Goal: Task Accomplishment & Management: Manage account settings

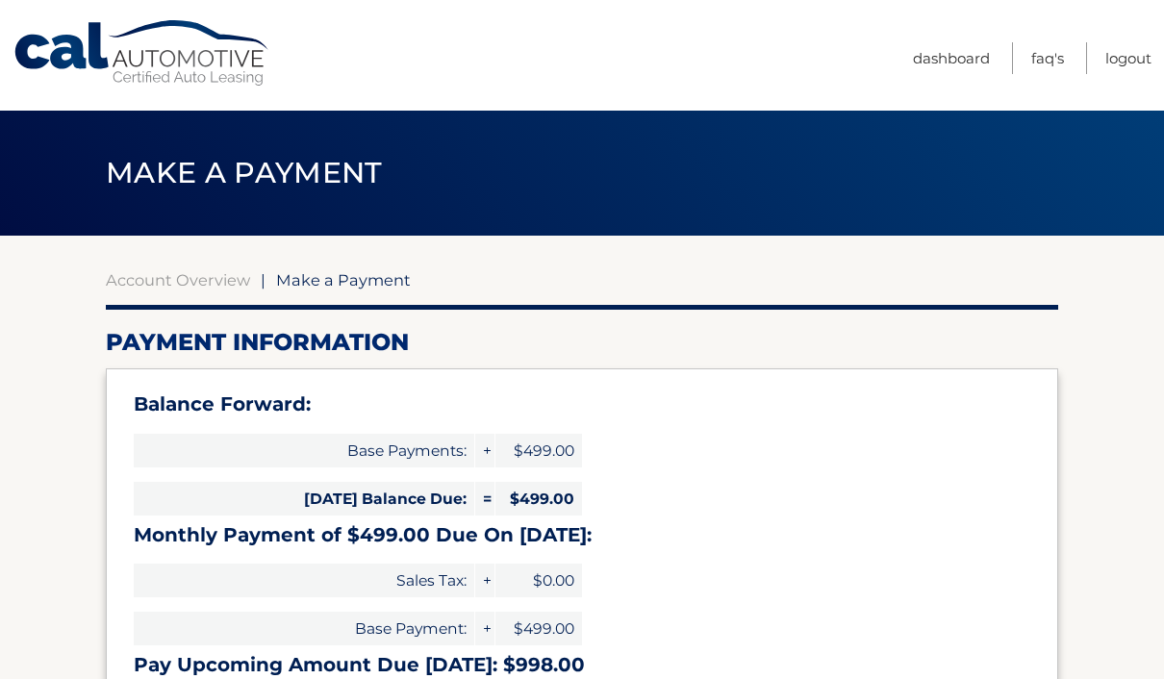
select select "YjRjN2YxN2EtYjI2ZS00ZWNlLWEwYTYtNzQ1MWM2MzdhZDk2"
click at [141, 44] on link "Cal Automotive" at bounding box center [143, 53] width 260 height 68
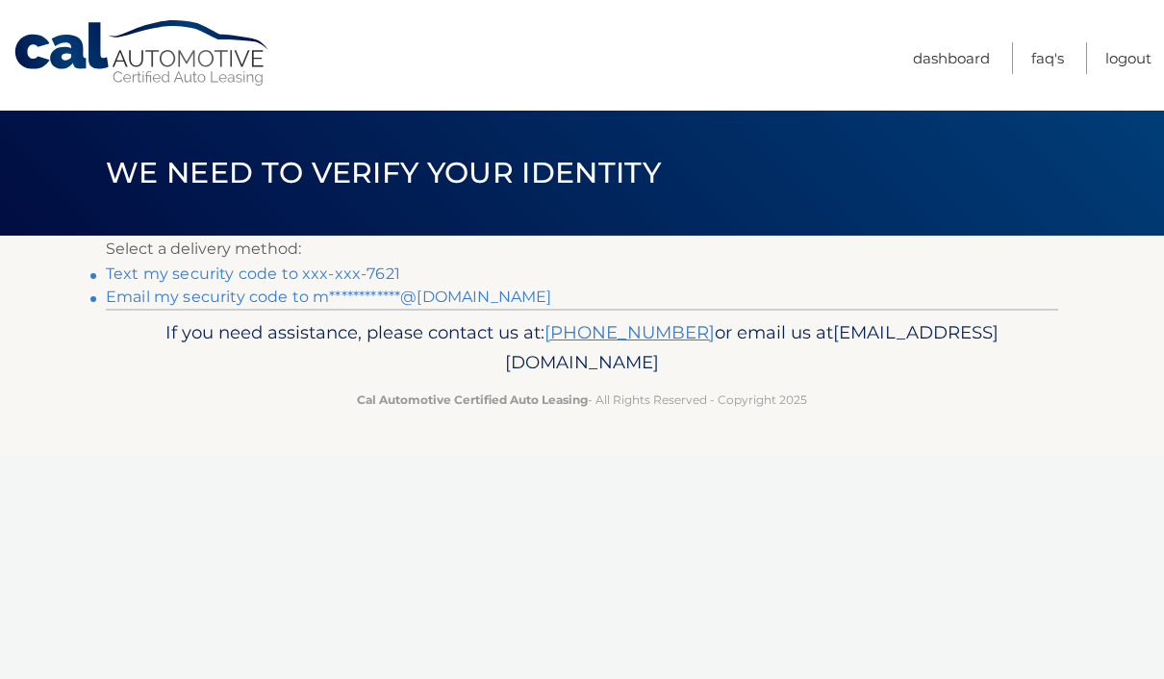
click at [208, 270] on link "Text my security code to xxx-xxx-7621" at bounding box center [253, 274] width 294 height 18
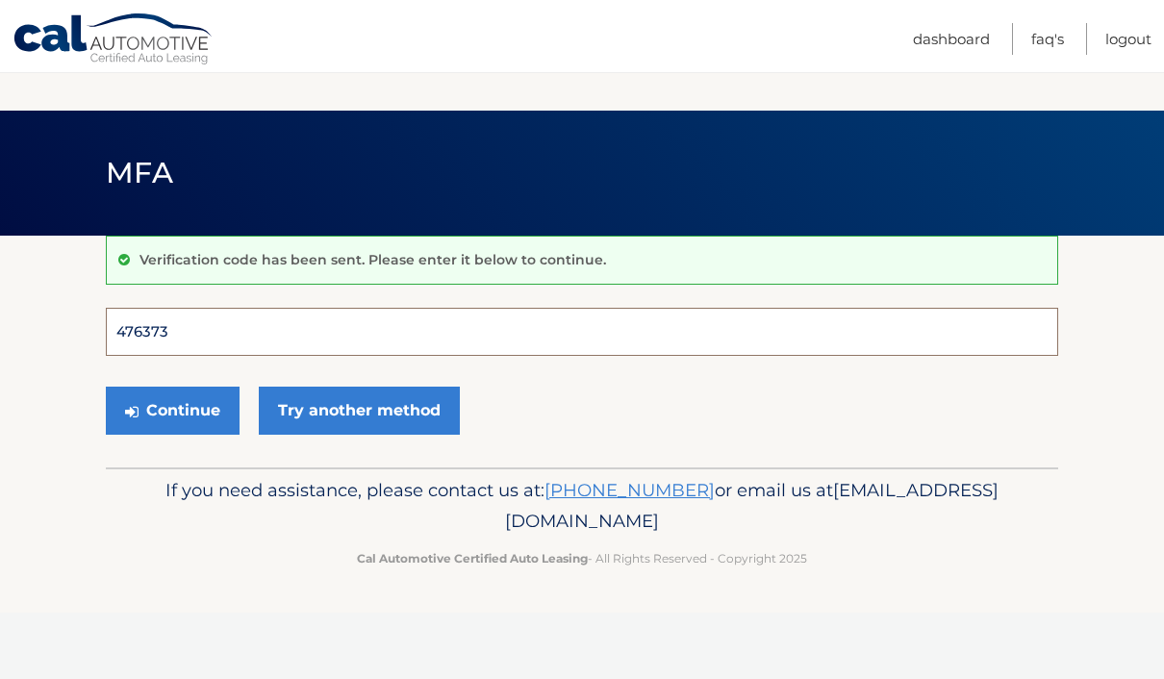
type input "476373"
click at [172, 410] on button "Continue" at bounding box center [173, 411] width 134 height 48
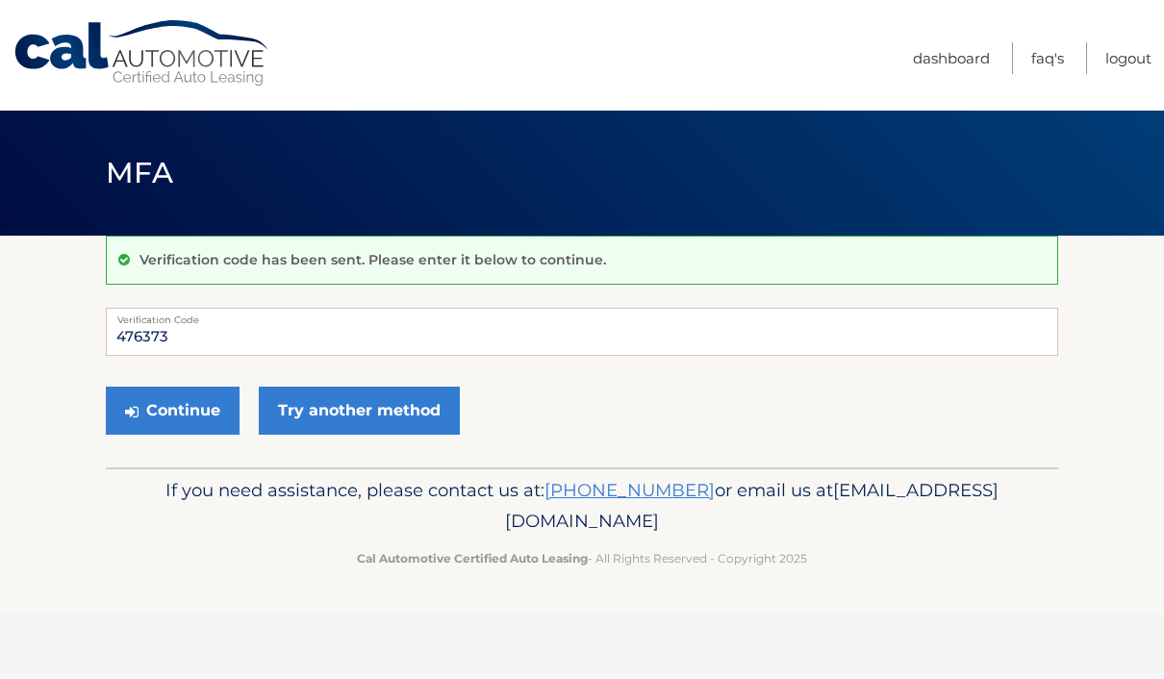
click at [166, 411] on button "Continue" at bounding box center [173, 411] width 134 height 48
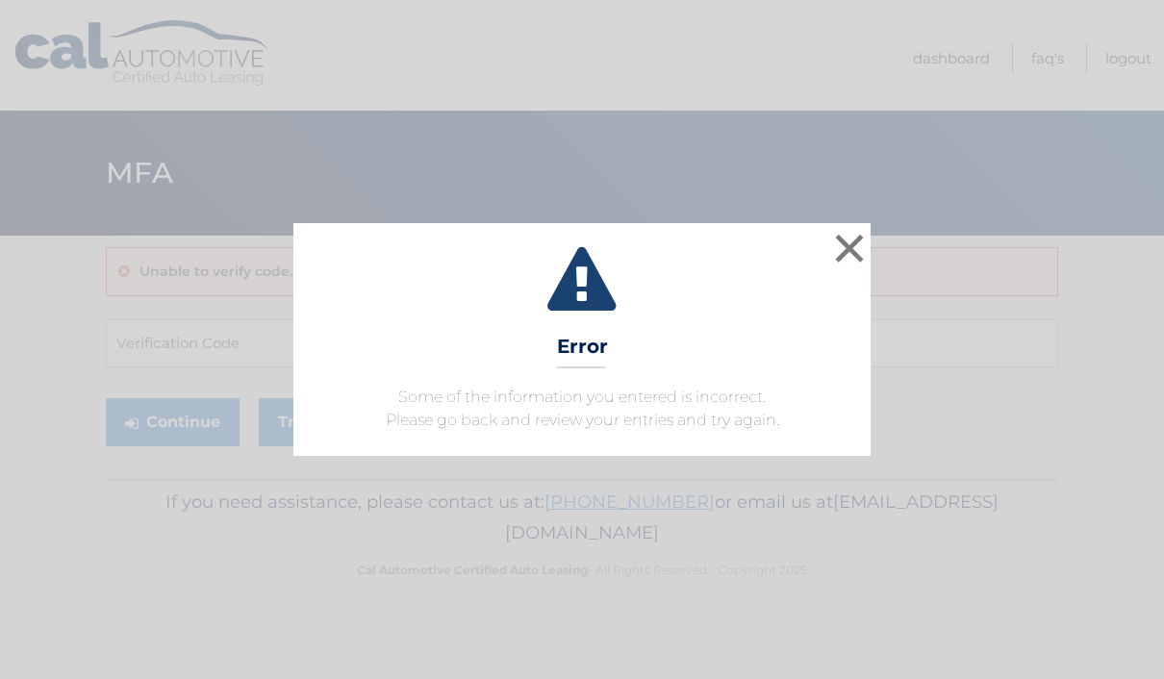
click at [859, 253] on button "×" at bounding box center [849, 248] width 38 height 38
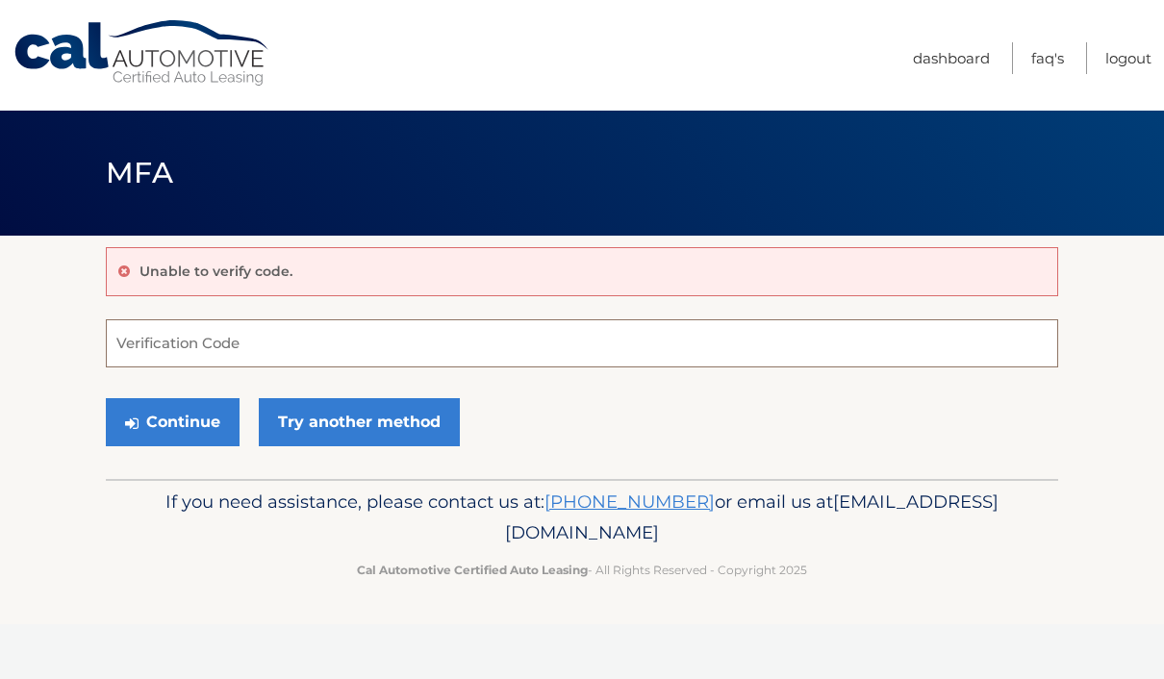
click at [157, 338] on input "Verification Code" at bounding box center [582, 343] width 952 height 48
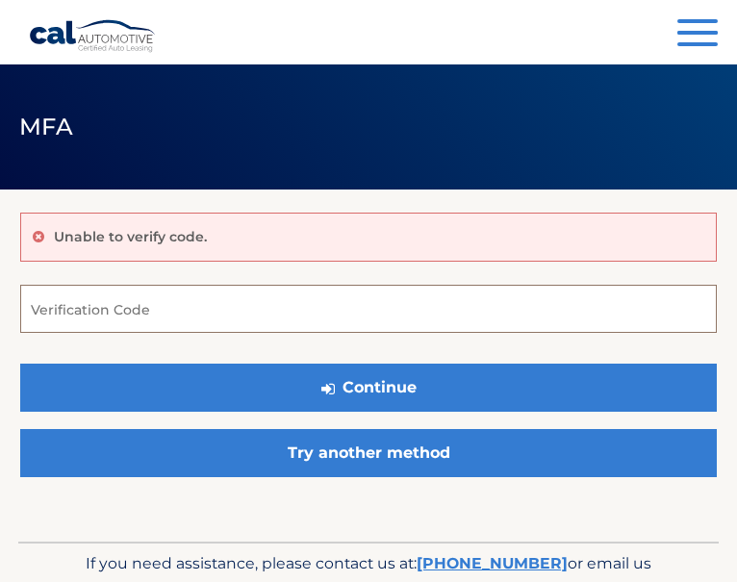
click at [408, 308] on input "Verification Code" at bounding box center [368, 309] width 696 height 48
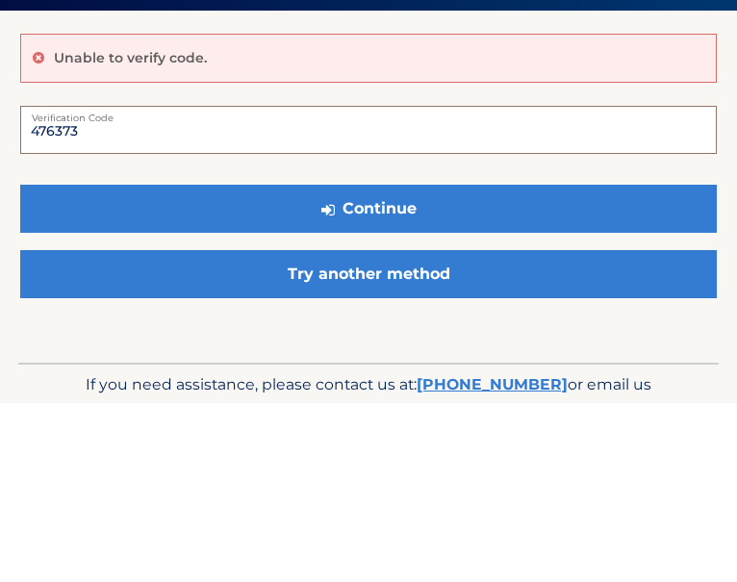
type input "476373"
click at [357, 364] on button "Continue" at bounding box center [368, 388] width 696 height 48
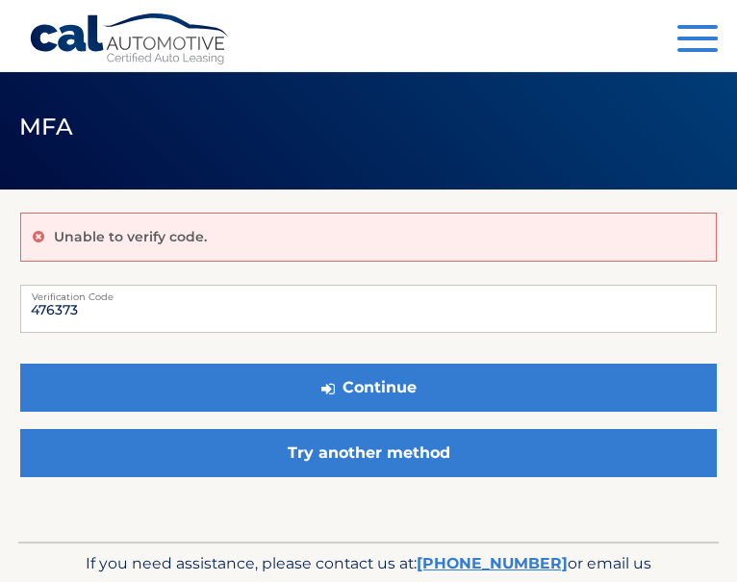
scroll to position [70, 0]
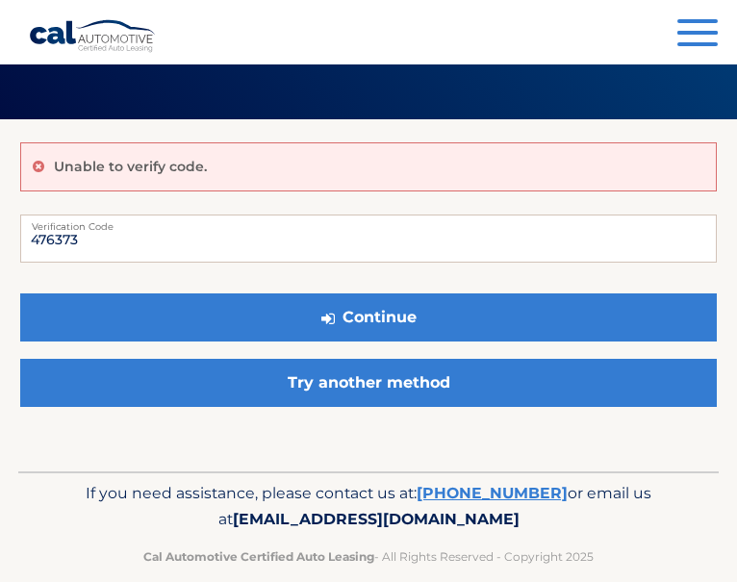
click at [454, 380] on link "Try another method" at bounding box center [368, 383] width 696 height 48
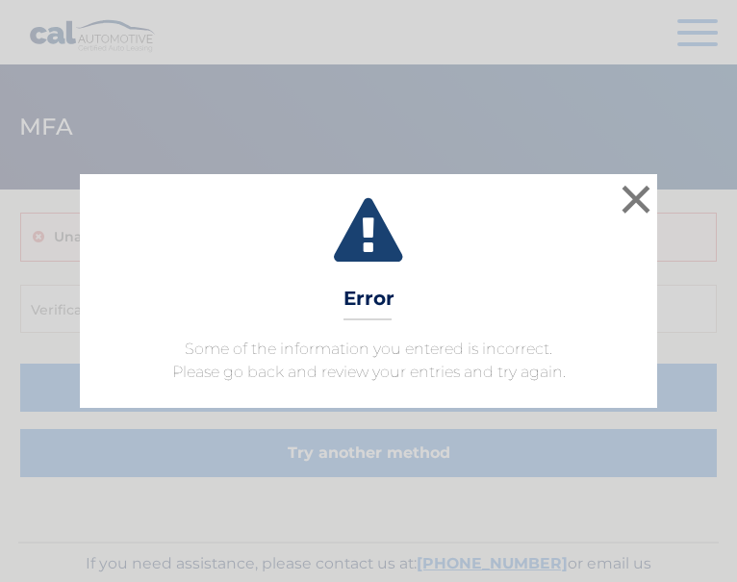
click at [642, 201] on button "×" at bounding box center [636, 199] width 38 height 38
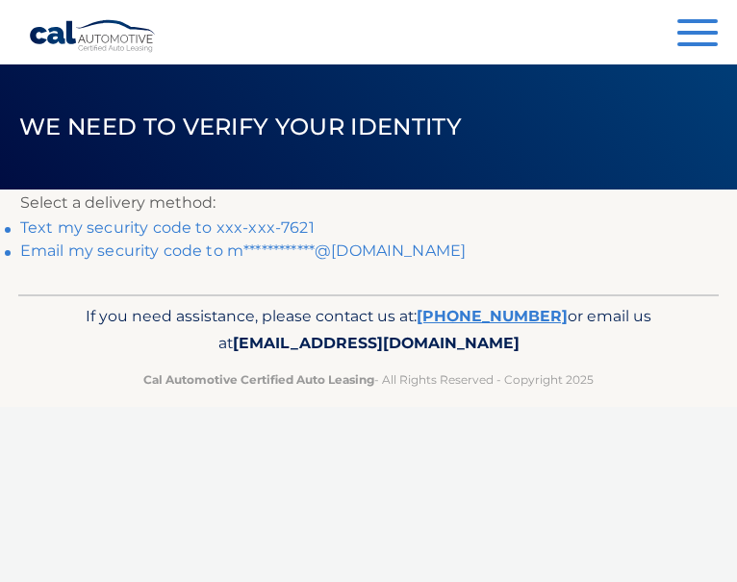
click at [277, 228] on link "Text my security code to xxx-xxx-7621" at bounding box center [167, 227] width 294 height 18
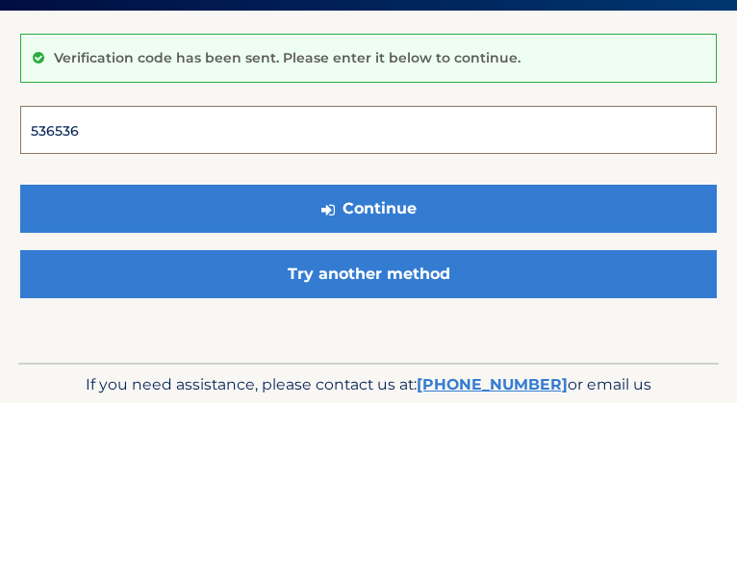
type input "536536"
click at [368, 364] on button "Continue" at bounding box center [368, 388] width 696 height 48
